Goal: Transaction & Acquisition: Purchase product/service

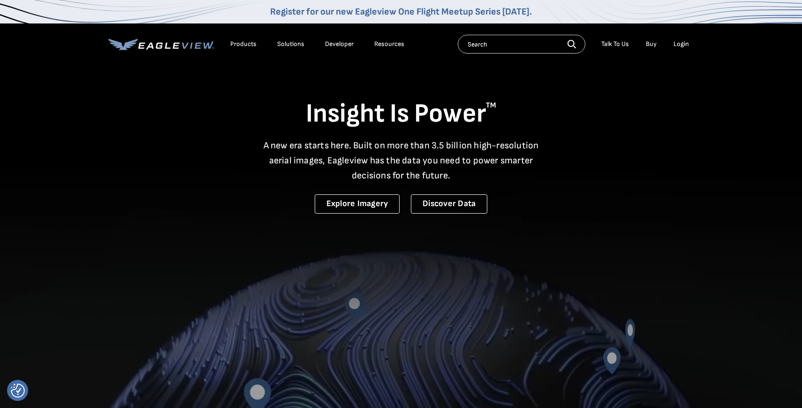
click at [669, 45] on li "Login" at bounding box center [681, 44] width 25 height 14
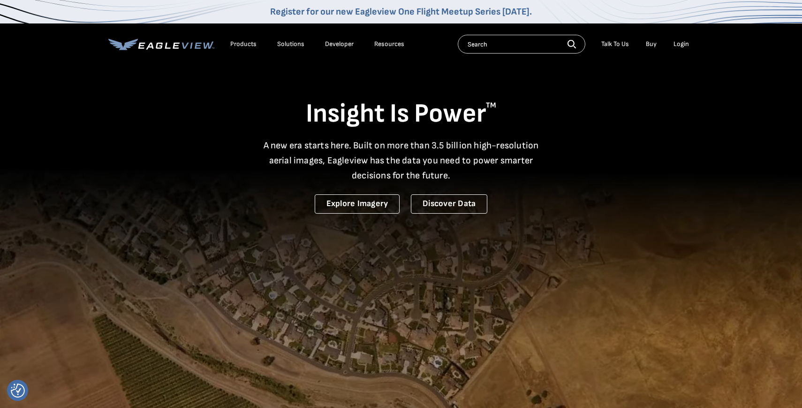
click at [688, 42] on div "Login" at bounding box center [681, 44] width 15 height 8
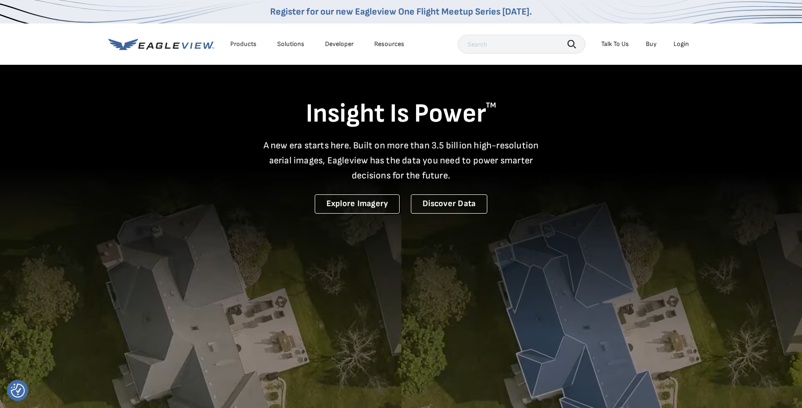
click at [681, 44] on div "Login" at bounding box center [681, 44] width 15 height 8
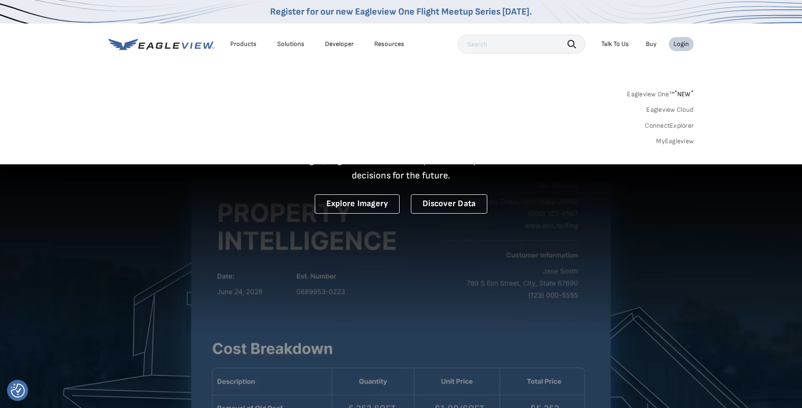
click at [673, 142] on link "MyEagleview" at bounding box center [675, 141] width 38 height 8
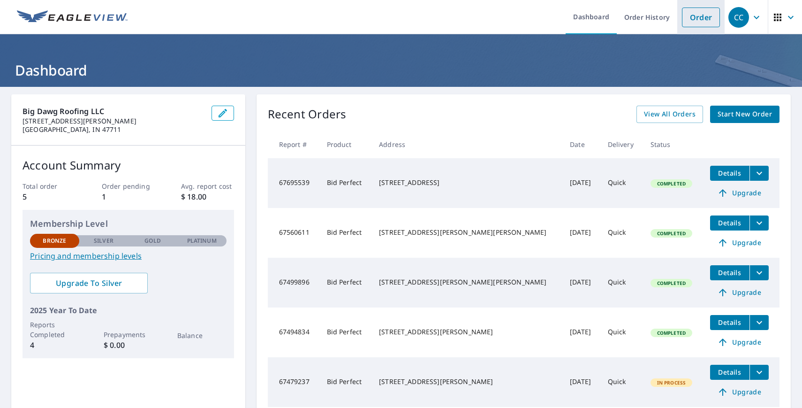
click at [696, 22] on link "Order" at bounding box center [701, 18] width 38 height 20
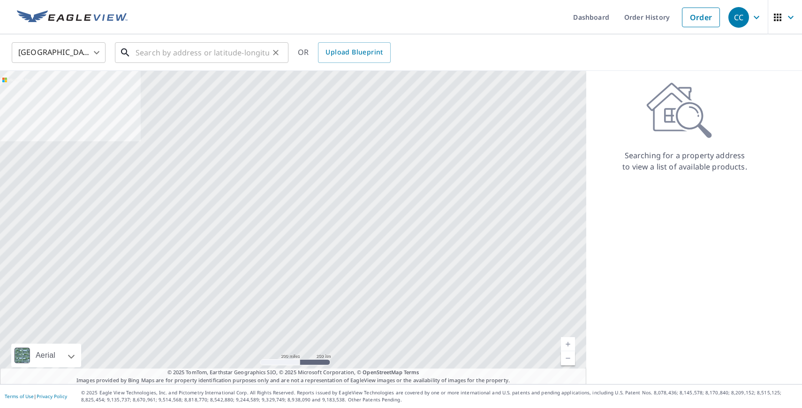
click at [179, 54] on input "text" at bounding box center [203, 52] width 134 height 26
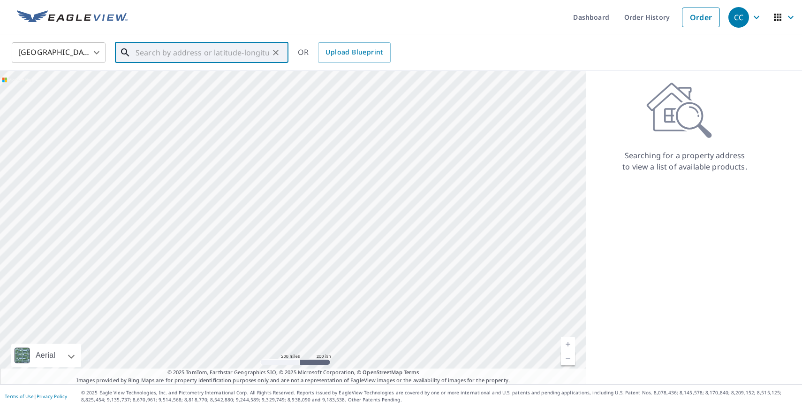
paste input "[STREET_ADDRESS]"
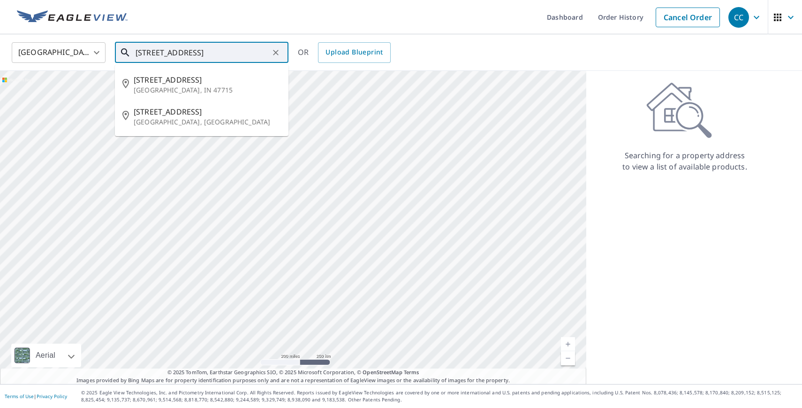
type input "[STREET_ADDRESS]"
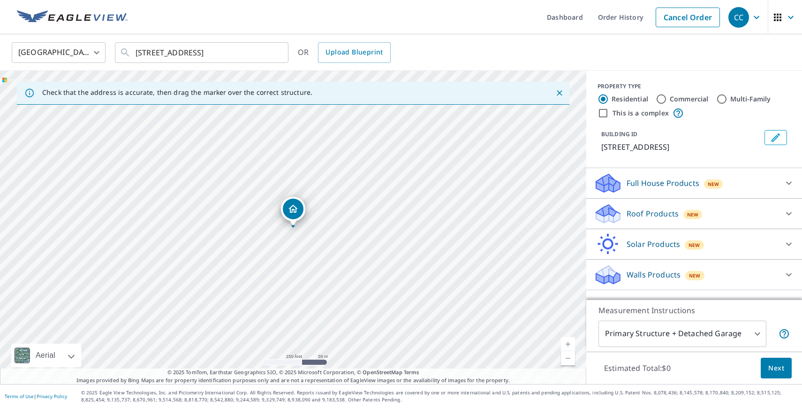
click at [677, 100] on label "Commercial" at bounding box center [689, 98] width 39 height 9
click at [667, 100] on input "Commercial" at bounding box center [661, 98] width 11 height 11
radio input "true"
type input "4"
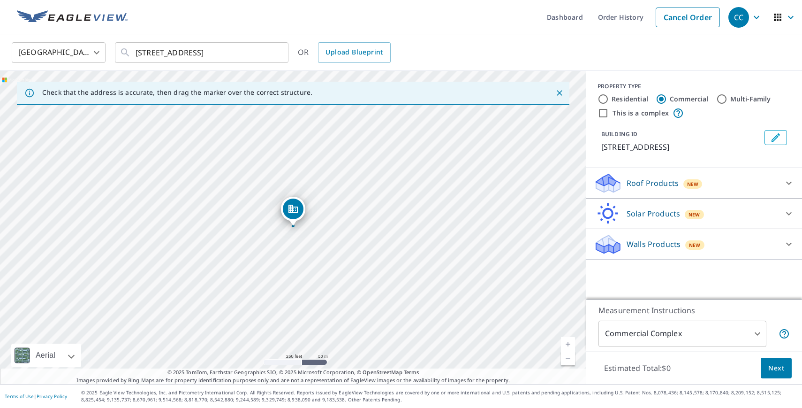
click at [651, 120] on div "PROPERTY TYPE Residential Commercial Multi-Family This is a complex BUILDING ID…" at bounding box center [694, 119] width 216 height 97
click at [651, 110] on label "This is a complex" at bounding box center [641, 112] width 56 height 9
click at [609, 110] on input "This is a complex" at bounding box center [603, 112] width 11 height 11
checkbox input "true"
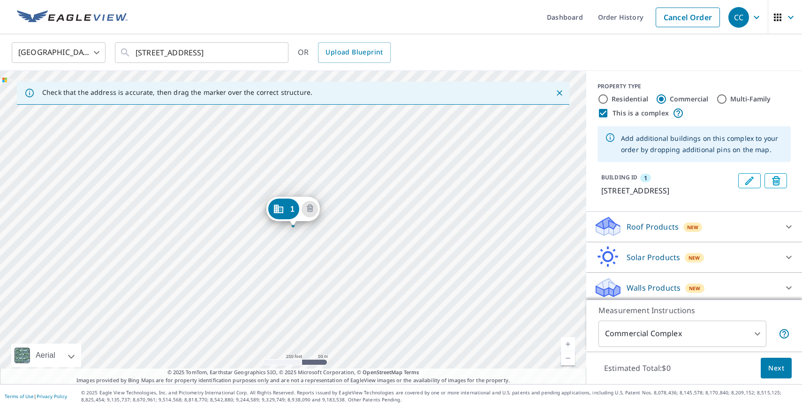
click at [633, 98] on label "Residential" at bounding box center [630, 98] width 37 height 9
click at [609, 98] on input "Residential" at bounding box center [603, 98] width 11 height 11
radio input "true"
type input "1"
click at [721, 268] on div "Roof Products New" at bounding box center [686, 257] width 184 height 22
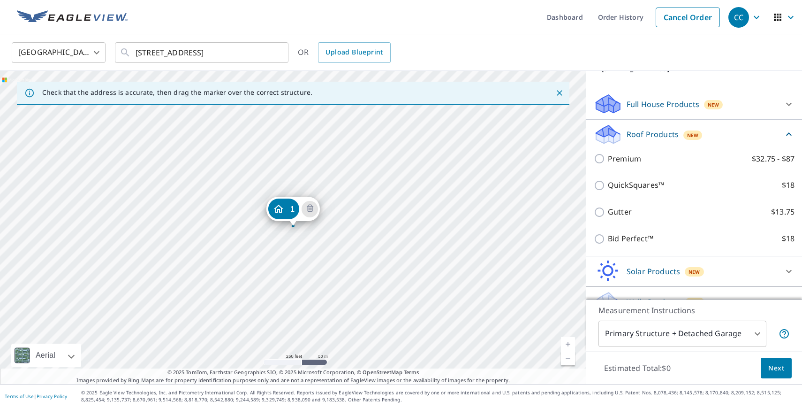
scroll to position [133, 0]
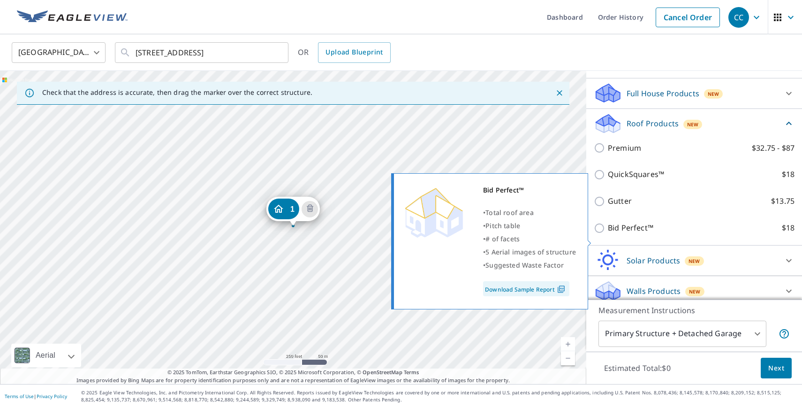
click at [694, 234] on label "Bid Perfect™ $18" at bounding box center [701, 228] width 187 height 12
click at [608, 234] on input "Bid Perfect™ $18" at bounding box center [601, 227] width 14 height 11
checkbox input "true"
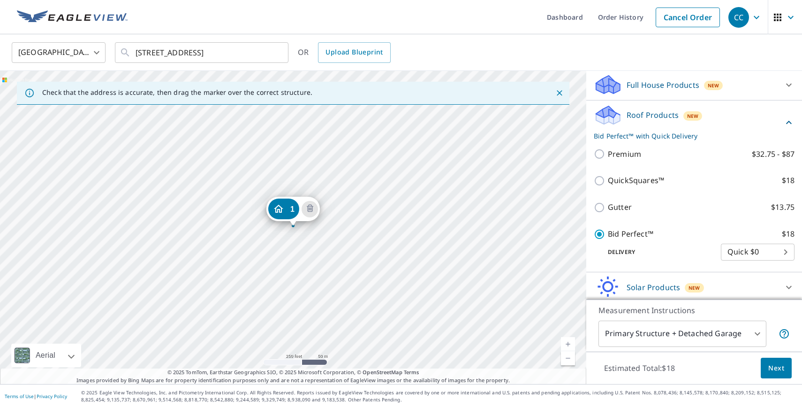
scroll to position [128, 0]
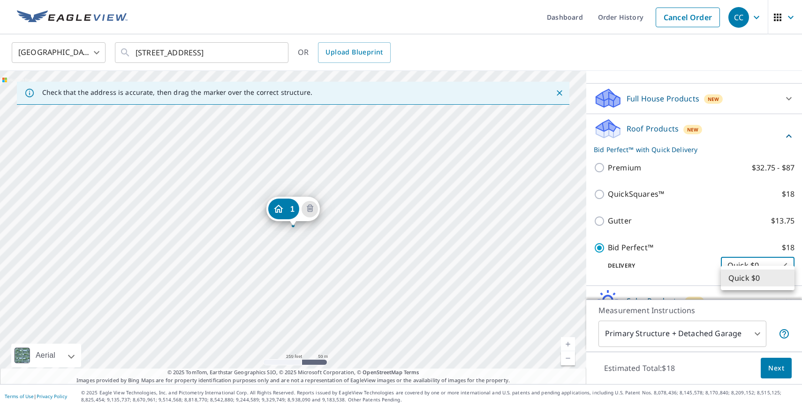
click at [772, 272] on body "CC CC Dashboard Order History Cancel Order CC [GEOGRAPHIC_DATA] [GEOGRAPHIC_DAT…" at bounding box center [401, 204] width 802 height 408
click at [760, 280] on li "Quick $0" at bounding box center [758, 277] width 74 height 17
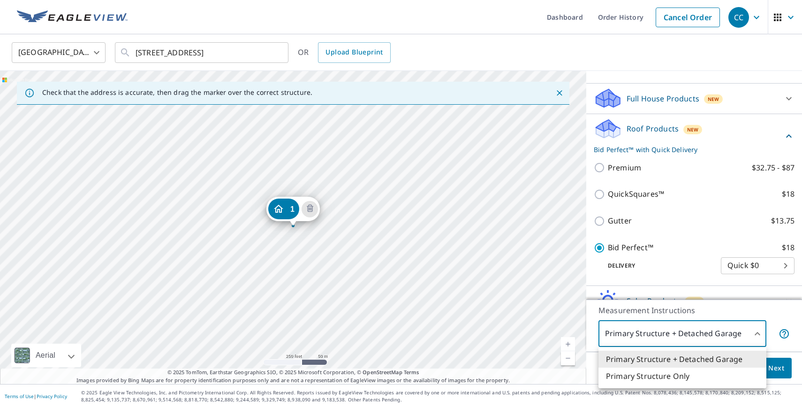
click at [751, 342] on body "CC CC Dashboard Order History Cancel Order CC [GEOGRAPHIC_DATA] [GEOGRAPHIC_DAT…" at bounding box center [401, 204] width 802 height 408
click at [717, 372] on li "Primary Structure Only" at bounding box center [683, 375] width 168 height 17
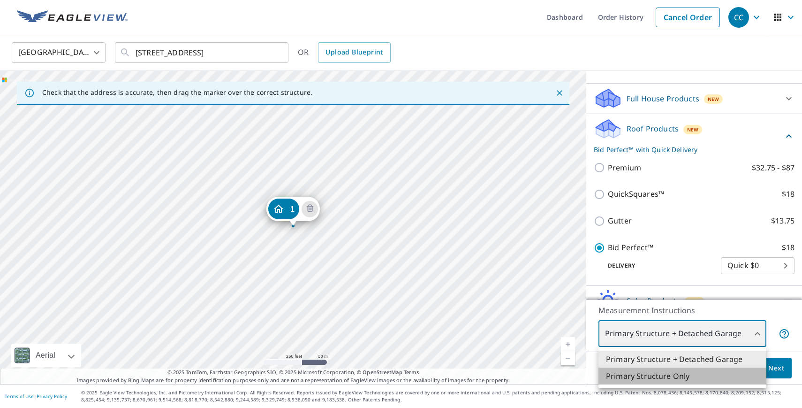
type input "2"
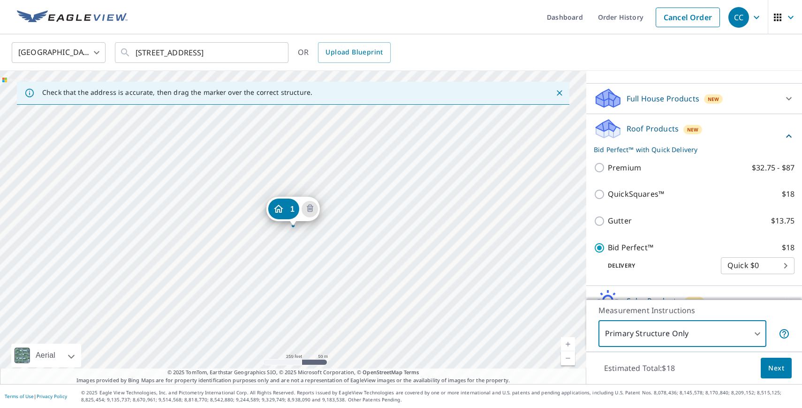
click at [776, 370] on span "Next" at bounding box center [776, 368] width 16 height 12
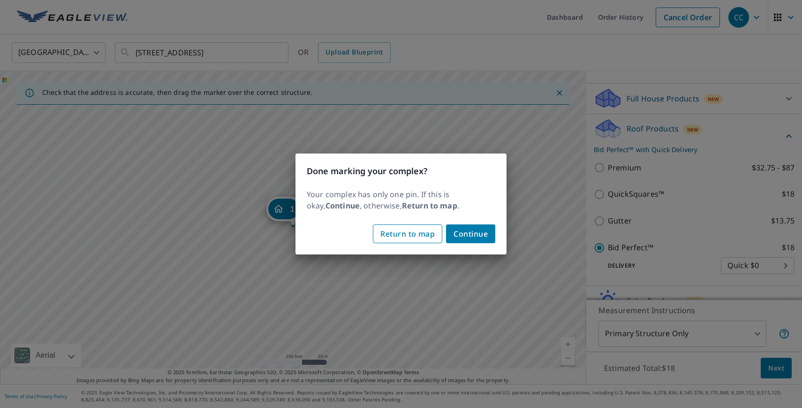
click at [432, 233] on span "Return to map" at bounding box center [407, 233] width 54 height 13
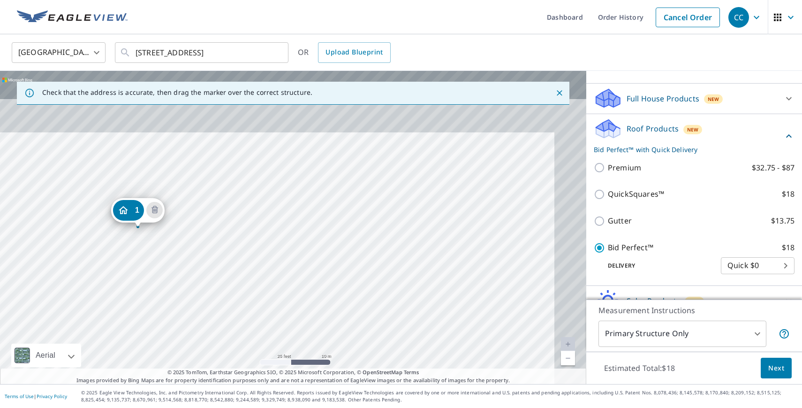
drag, startPoint x: 497, startPoint y: 162, endPoint x: 449, endPoint y: 256, distance: 105.5
click at [449, 256] on div "1 [STREET_ADDRESS]" at bounding box center [293, 227] width 586 height 313
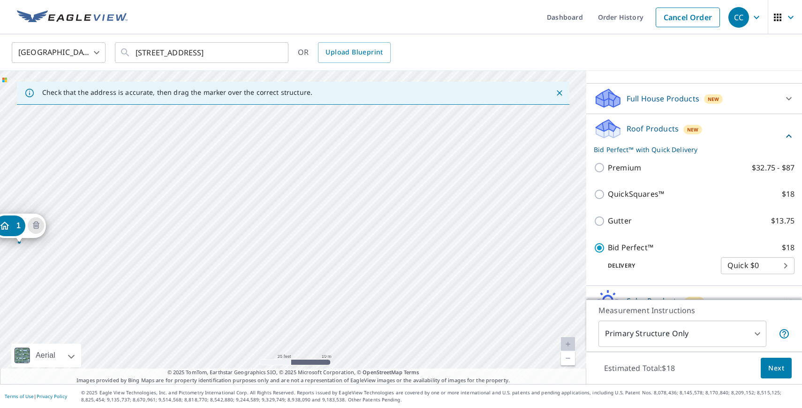
drag, startPoint x: 489, startPoint y: 207, endPoint x: 367, endPoint y: 202, distance: 122.1
click at [367, 203] on div "1 [STREET_ADDRESS]" at bounding box center [293, 227] width 586 height 313
click at [447, 154] on div "1 [STREET_ADDRESS]" at bounding box center [293, 227] width 586 height 313
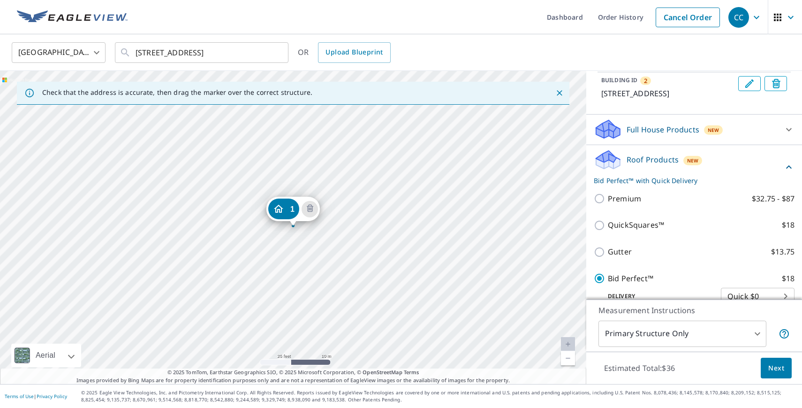
drag, startPoint x: 465, startPoint y: 220, endPoint x: 255, endPoint y: 230, distance: 209.9
click at [256, 231] on div "2 [STREET_ADDRESS] [STREET_ADDRESS]" at bounding box center [293, 227] width 586 height 313
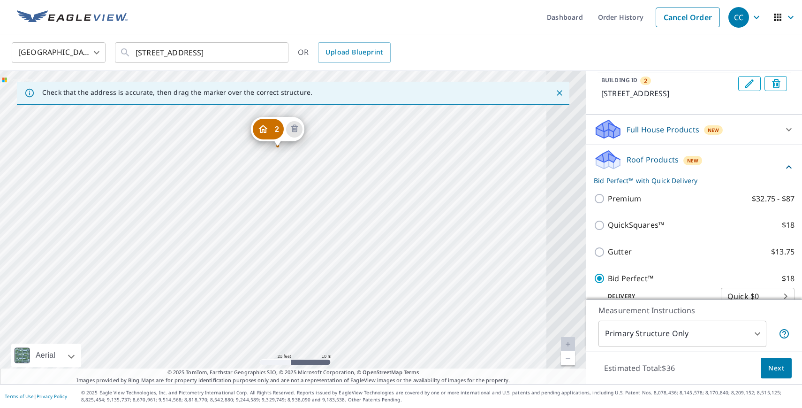
drag, startPoint x: 491, startPoint y: 268, endPoint x: 237, endPoint y: 263, distance: 253.4
click at [235, 263] on div "2 [STREET_ADDRESS] [STREET_ADDRESS]" at bounding box center [293, 227] width 586 height 313
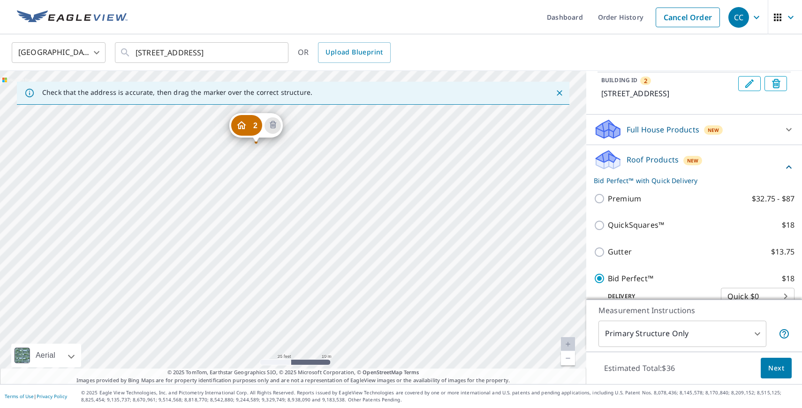
click at [349, 251] on div "2 [STREET_ADDRESS] [STREET_ADDRESS]" at bounding box center [293, 227] width 586 height 313
click at [357, 302] on div "2 [STREET_ADDRESS] [STREET_ADDRESS]" at bounding box center [293, 227] width 586 height 313
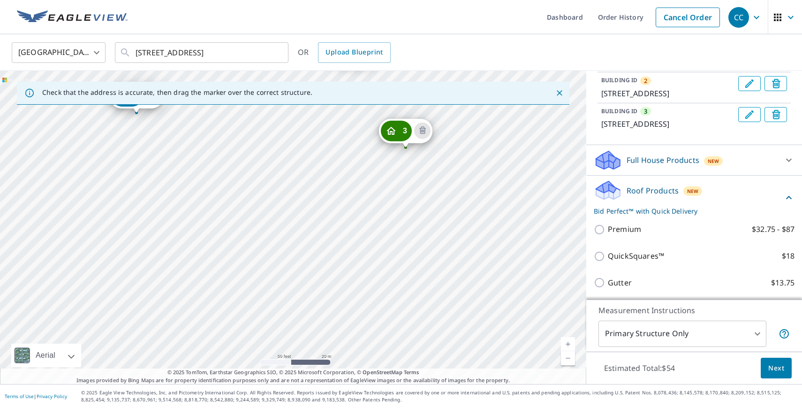
click at [400, 243] on div "2 [STREET_ADDRESS] 3 [STREET_ADDRESS] 1 [STREET_ADDRESS]" at bounding box center [293, 227] width 586 height 313
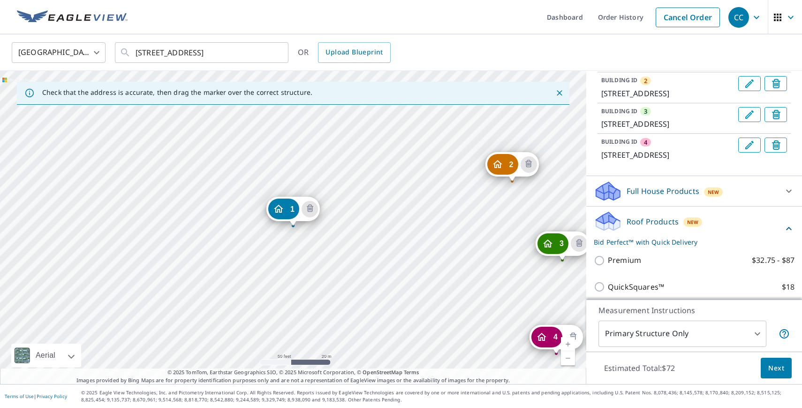
click at [574, 333] on icon "Delete building 4" at bounding box center [573, 336] width 11 height 11
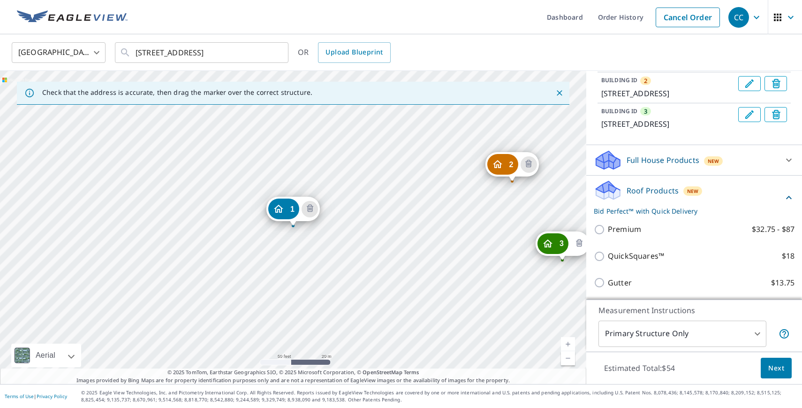
click at [579, 243] on icon "Delete building 3" at bounding box center [578, 243] width 3 height 3
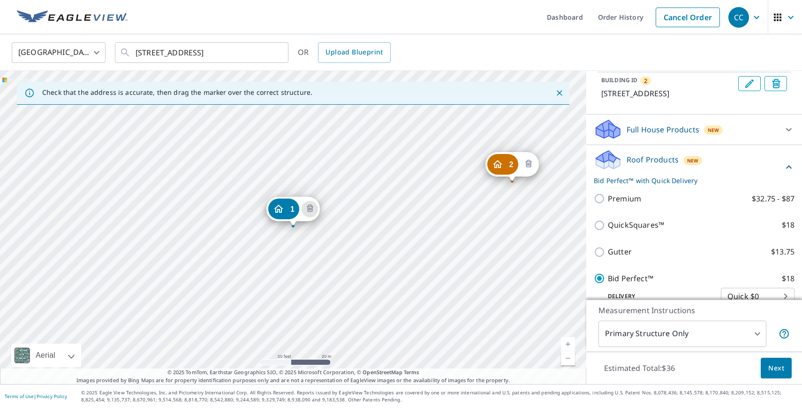
click at [530, 162] on icon "Delete building 2" at bounding box center [528, 164] width 11 height 11
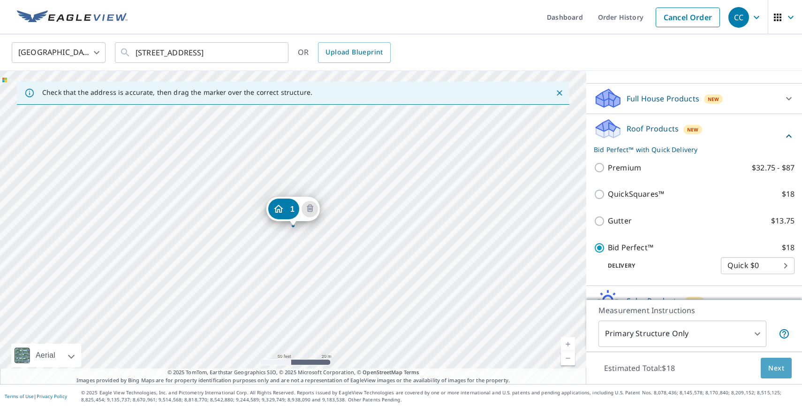
click at [773, 368] on span "Next" at bounding box center [776, 368] width 16 height 12
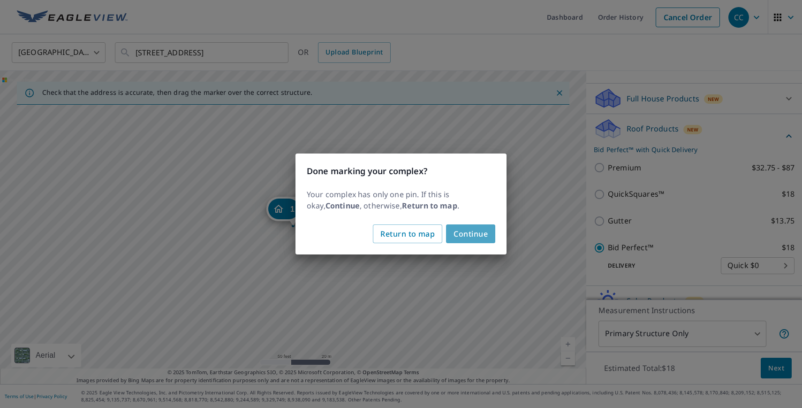
click at [486, 233] on span "Continue" at bounding box center [471, 233] width 34 height 13
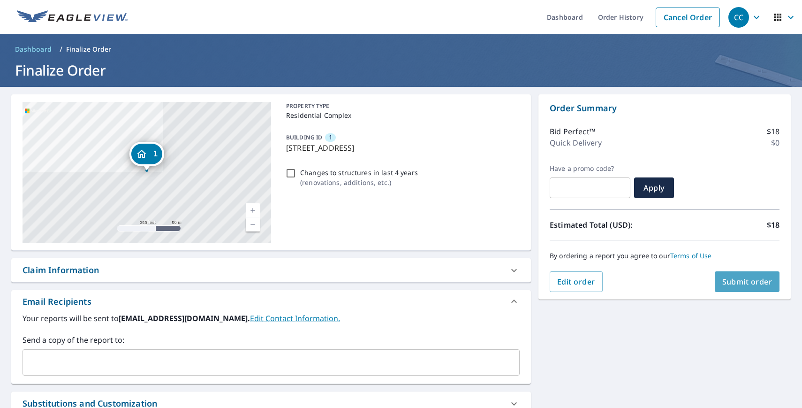
click at [743, 291] on button "Submit order" at bounding box center [747, 281] width 65 height 21
